Goal: Task Accomplishment & Management: Use online tool/utility

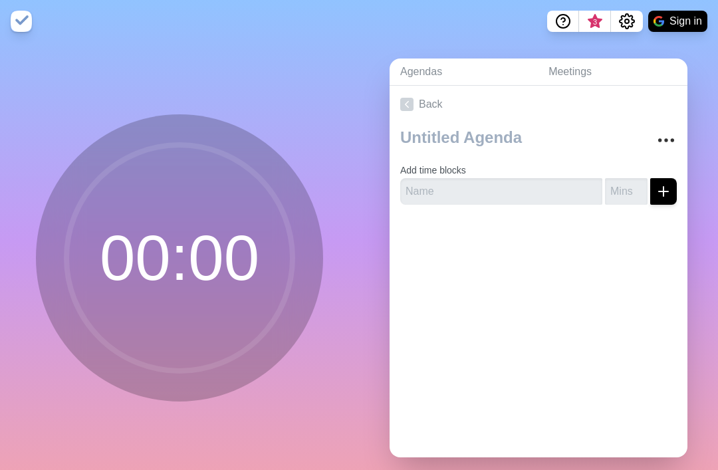
click at [655, 199] on icon "submit" at bounding box center [663, 191] width 16 height 16
click at [625, 205] on input "number" at bounding box center [626, 191] width 43 height 27
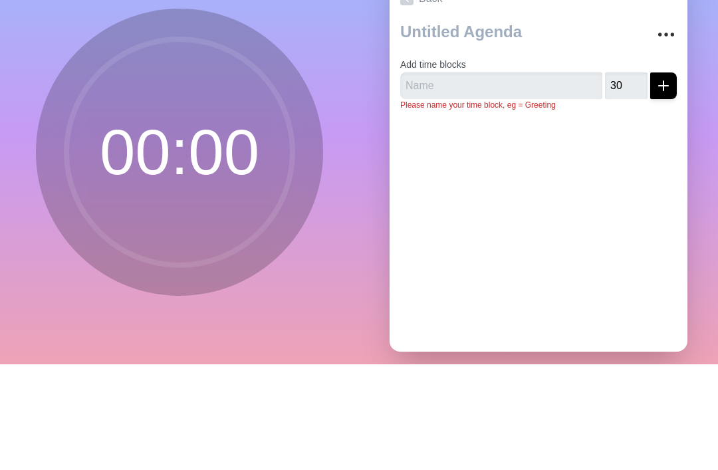
scroll to position [43, 0]
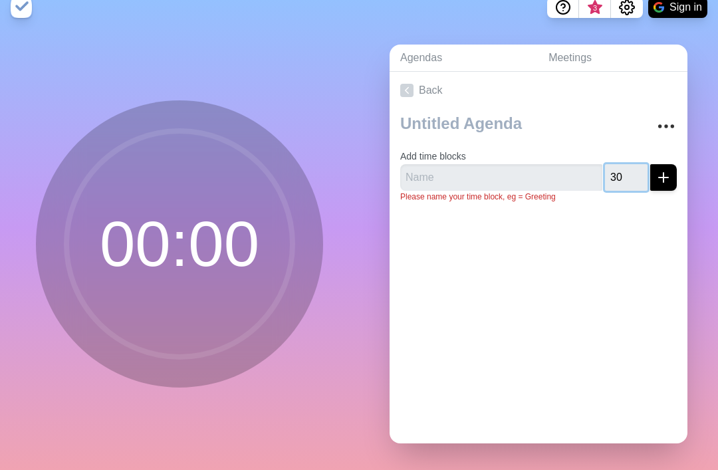
type input "30"
click at [657, 169] on icon "submit" at bounding box center [663, 177] width 16 height 16
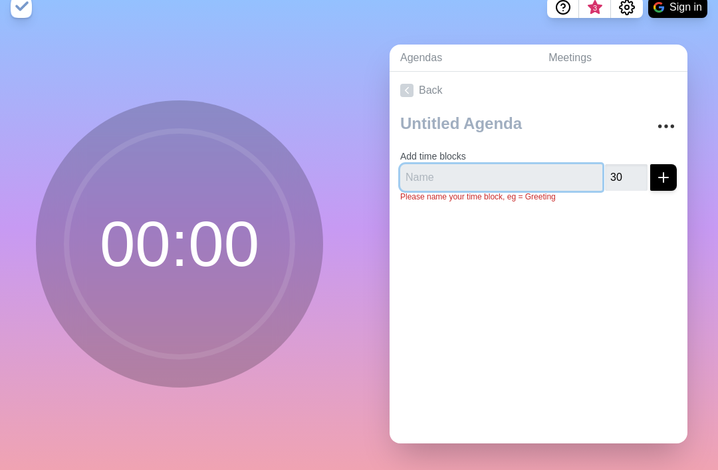
click at [527, 164] on input "text" at bounding box center [501, 177] width 202 height 27
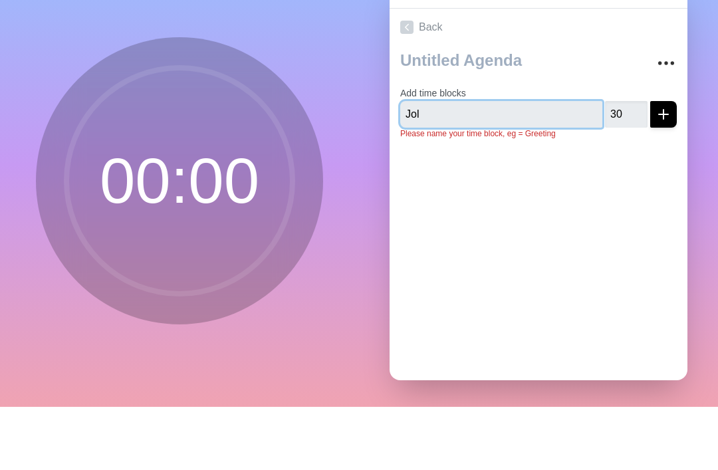
type input "Hola"
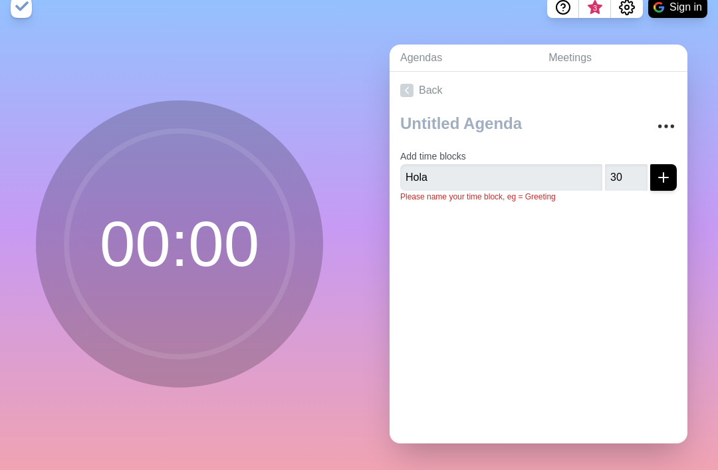
click at [674, 164] on button "submit" at bounding box center [663, 177] width 27 height 27
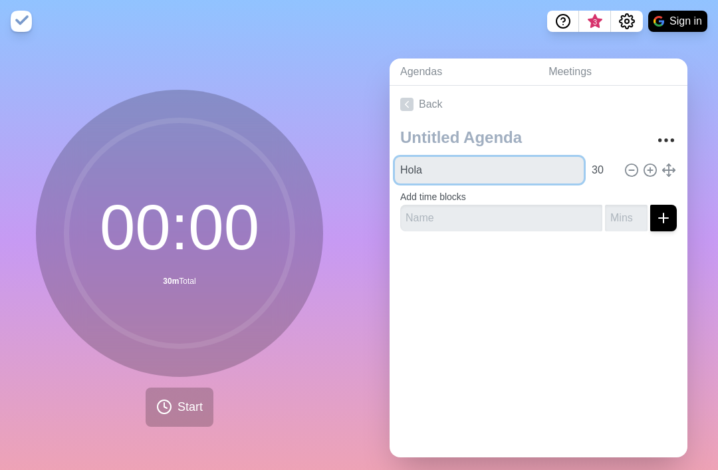
click at [519, 183] on input "Hola" at bounding box center [489, 170] width 189 height 27
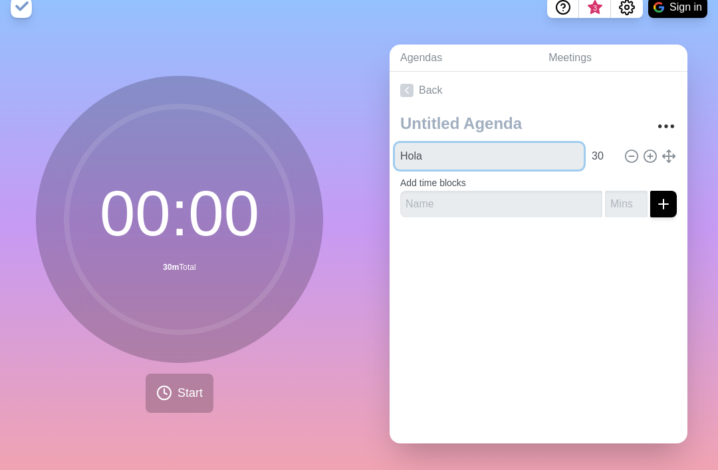
click at [164, 393] on button "Start" at bounding box center [180, 392] width 68 height 39
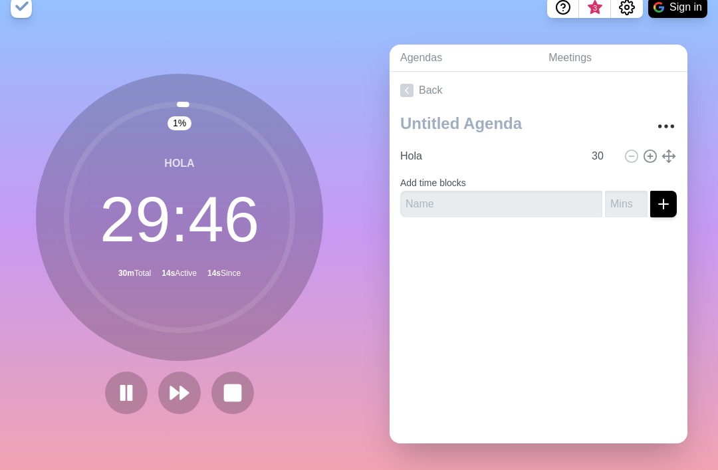
click at [257, 155] on circle at bounding box center [179, 217] width 226 height 226
